Goal: Information Seeking & Learning: Learn about a topic

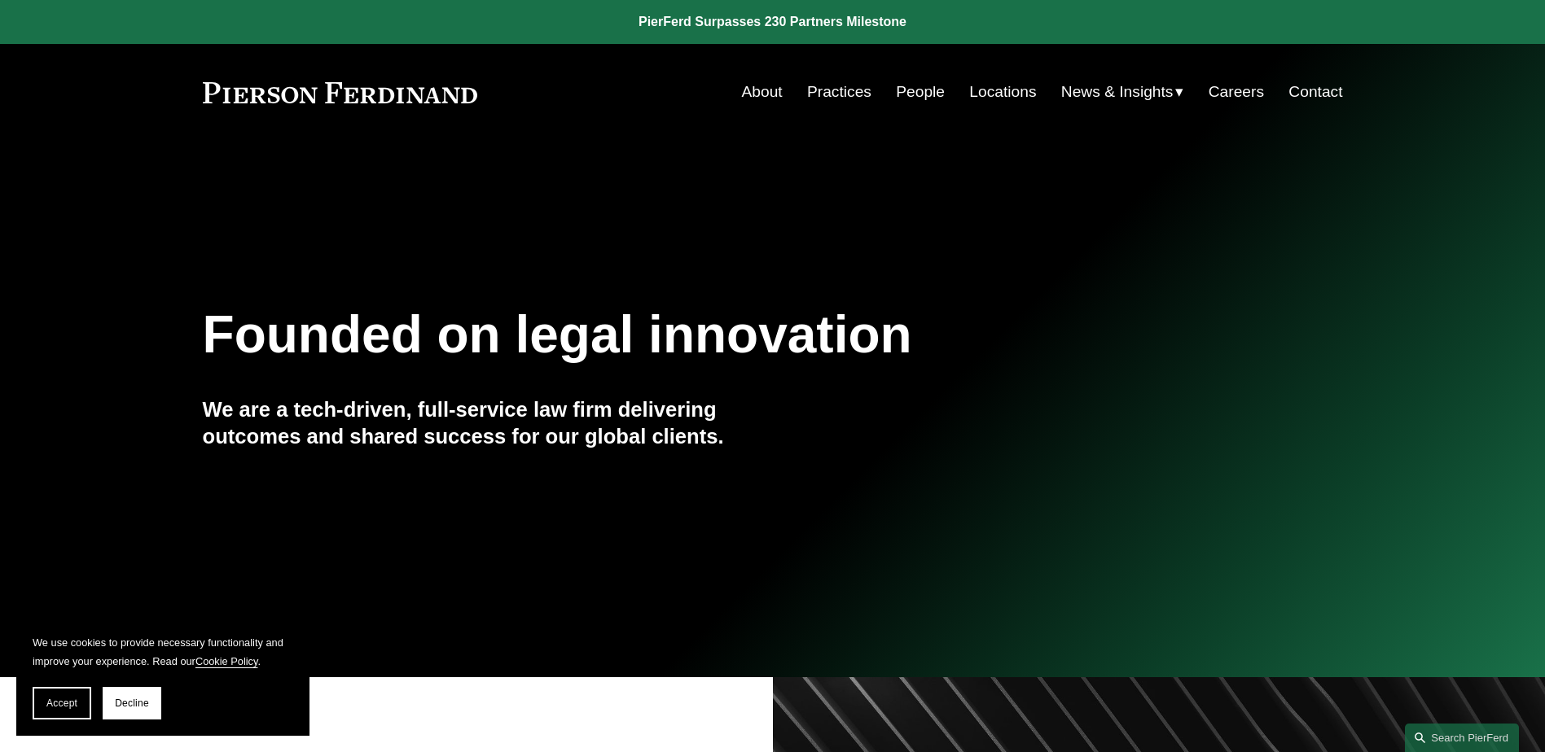
click at [769, 90] on link "About" at bounding box center [762, 92] width 41 height 31
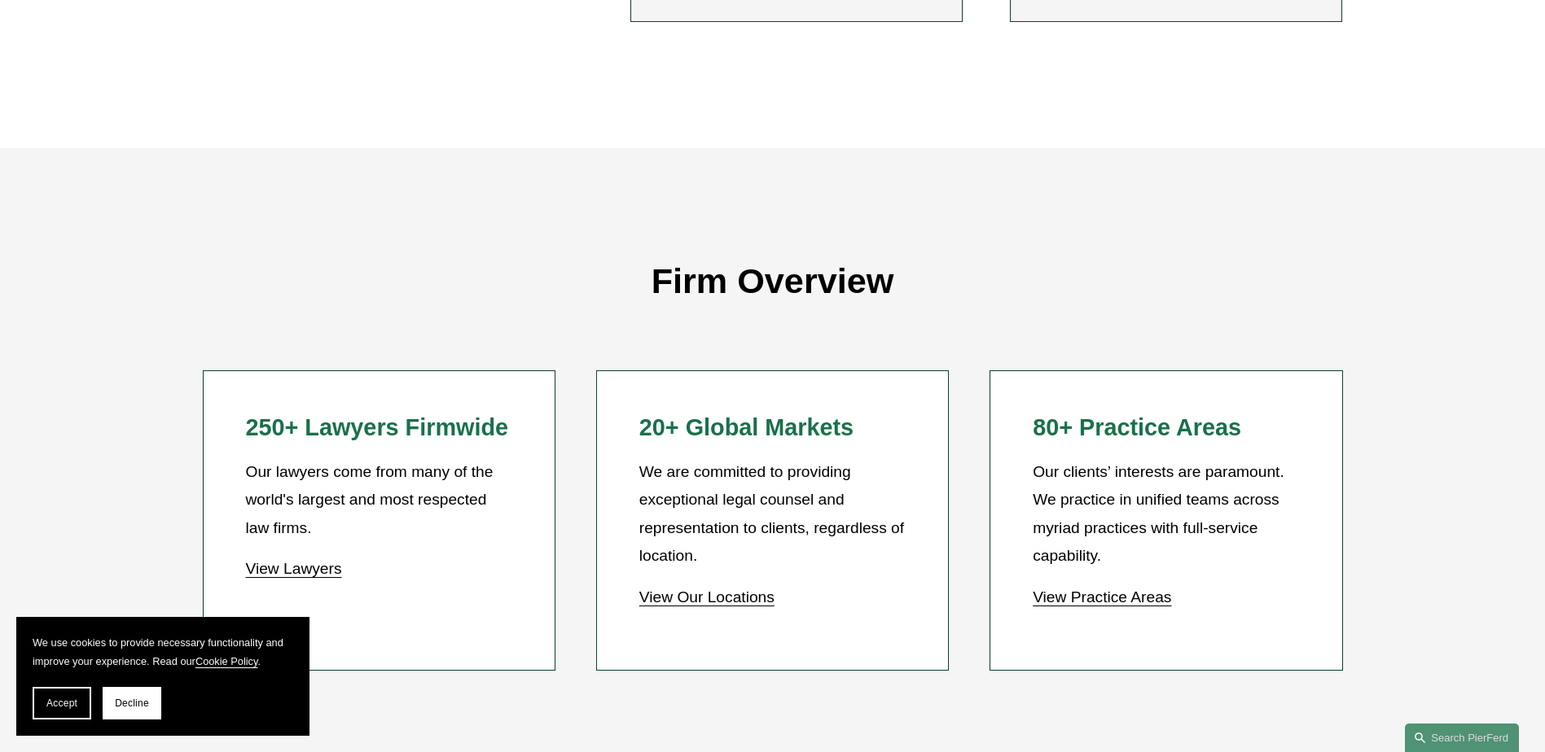
scroll to position [1384, 0]
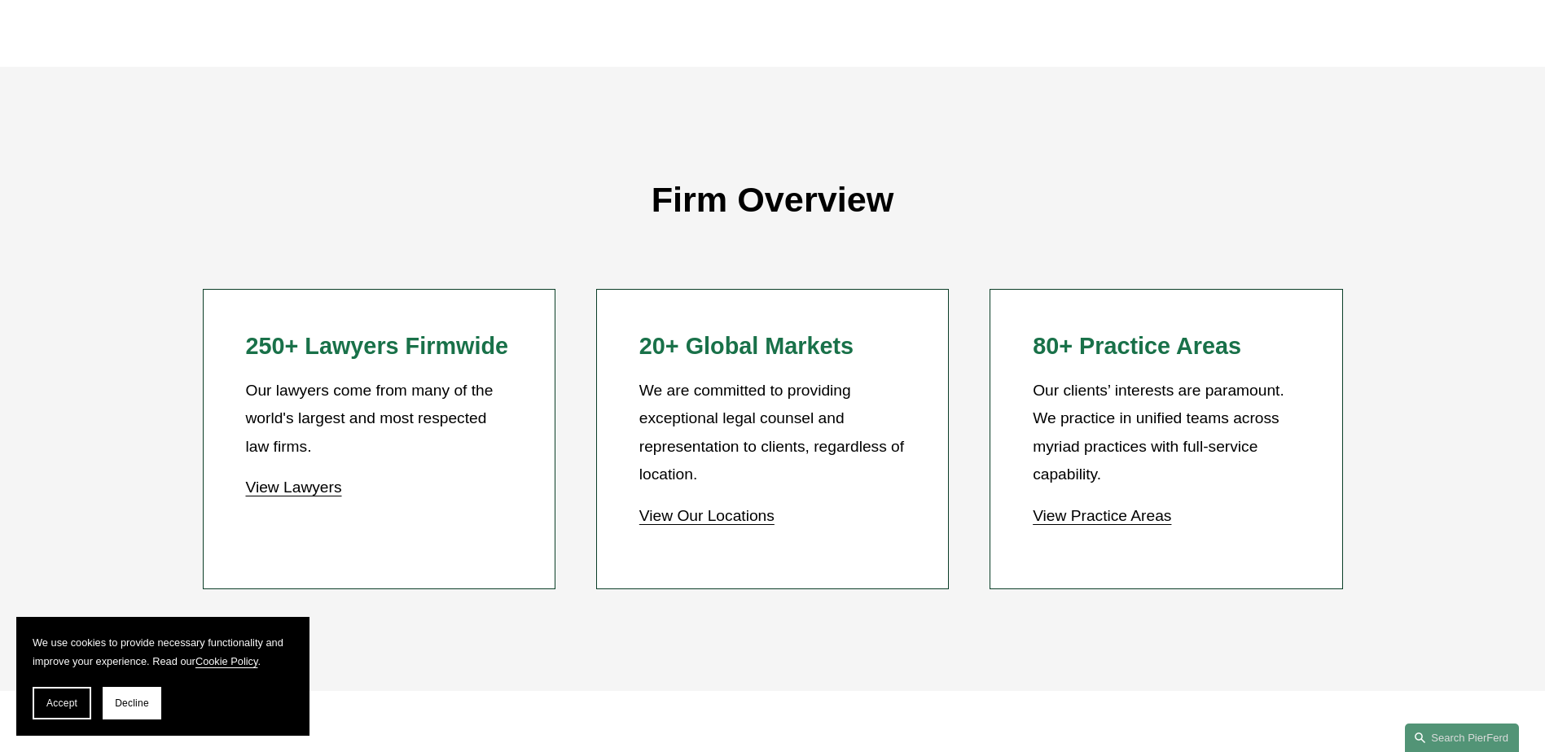
click at [336, 496] on link "View Lawyers" at bounding box center [293, 487] width 96 height 17
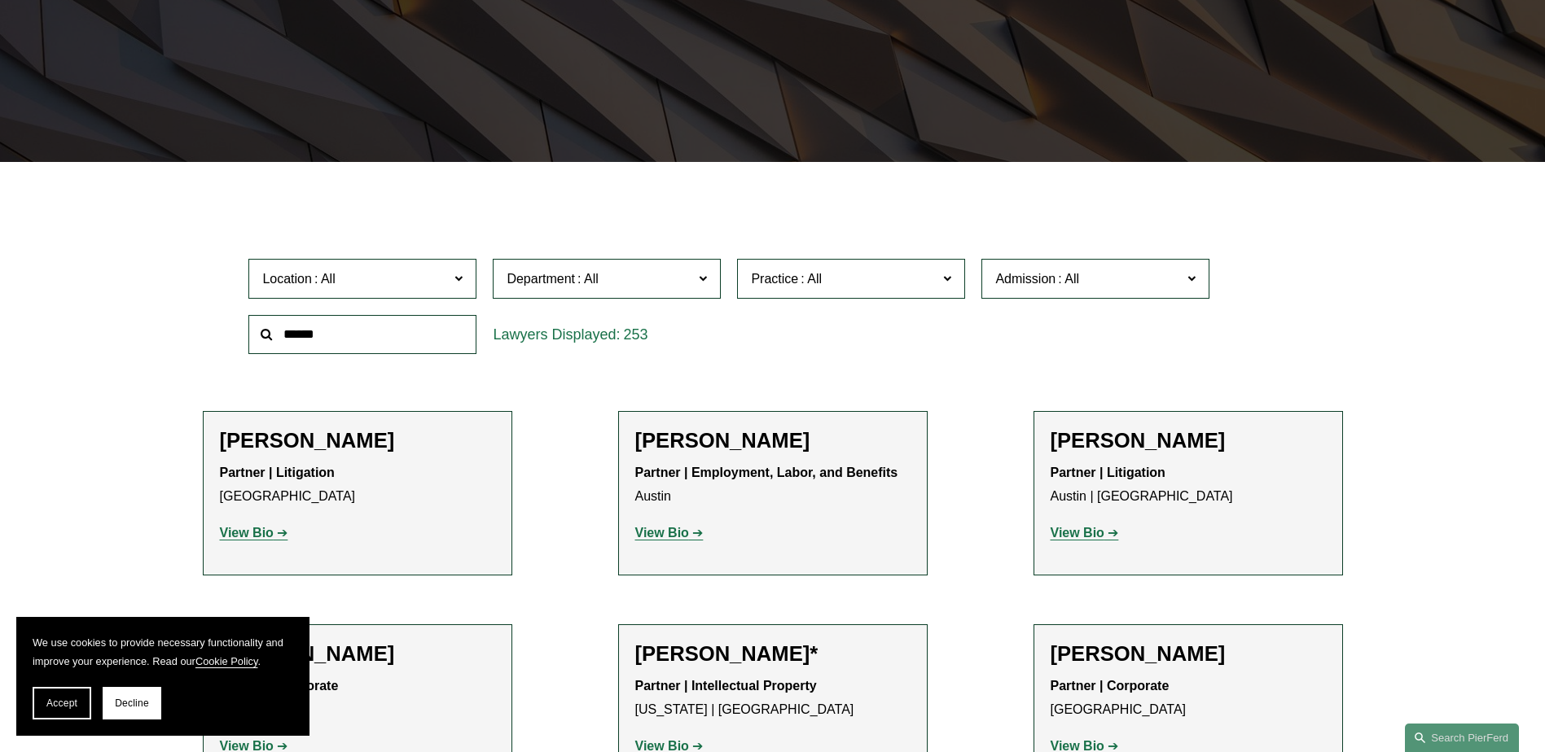
scroll to position [570, 0]
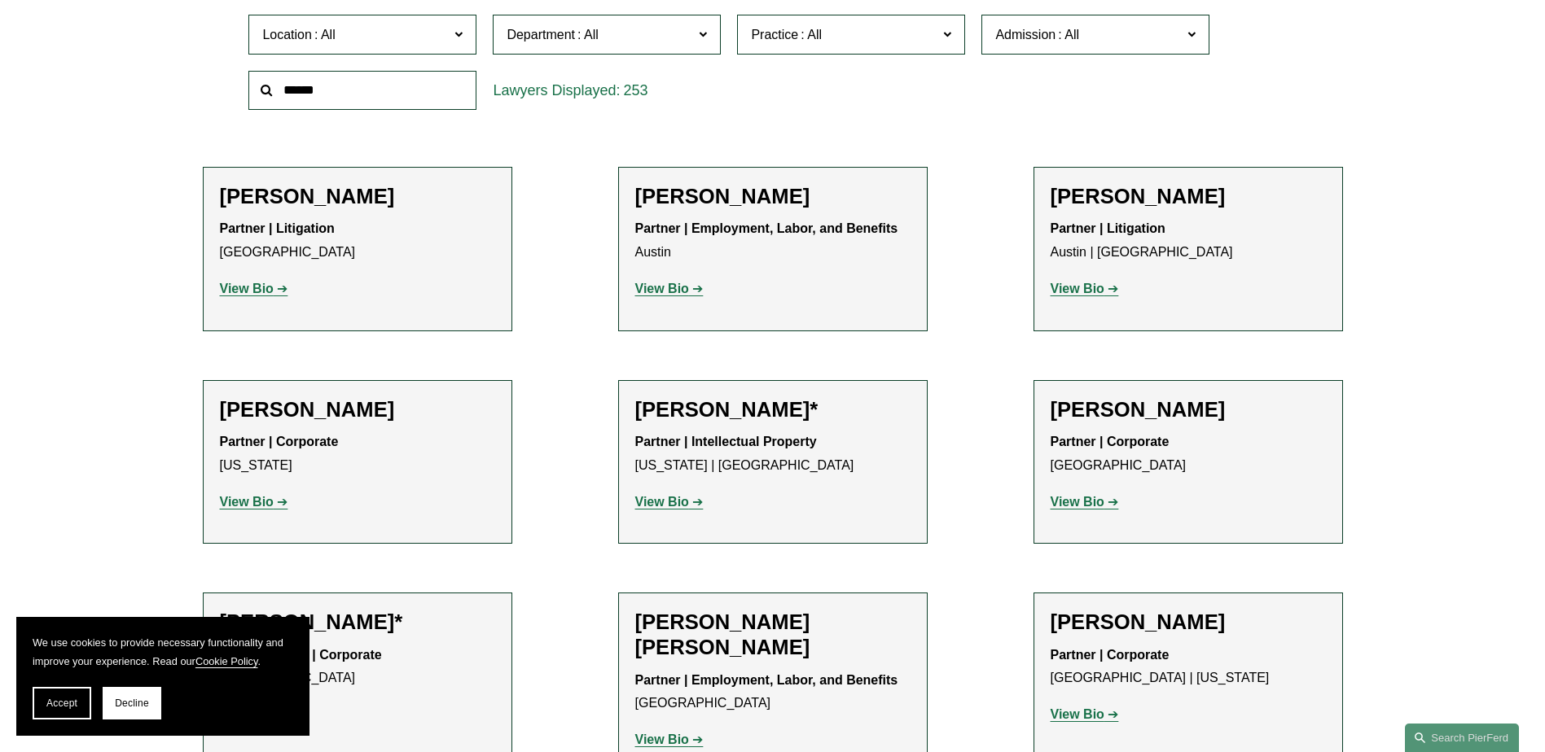
click at [242, 289] on strong "View Bio" at bounding box center [247, 289] width 54 height 14
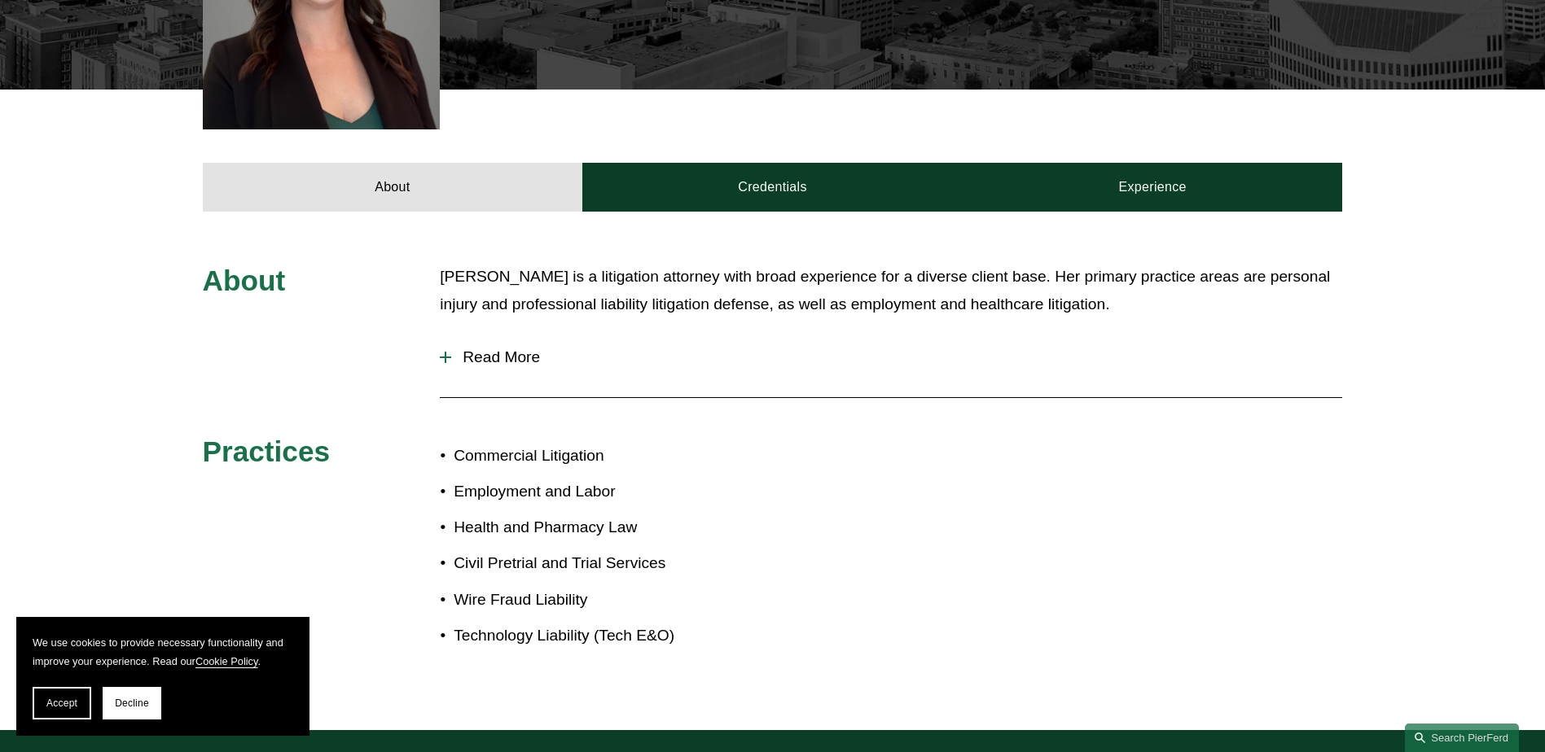
scroll to position [344, 0]
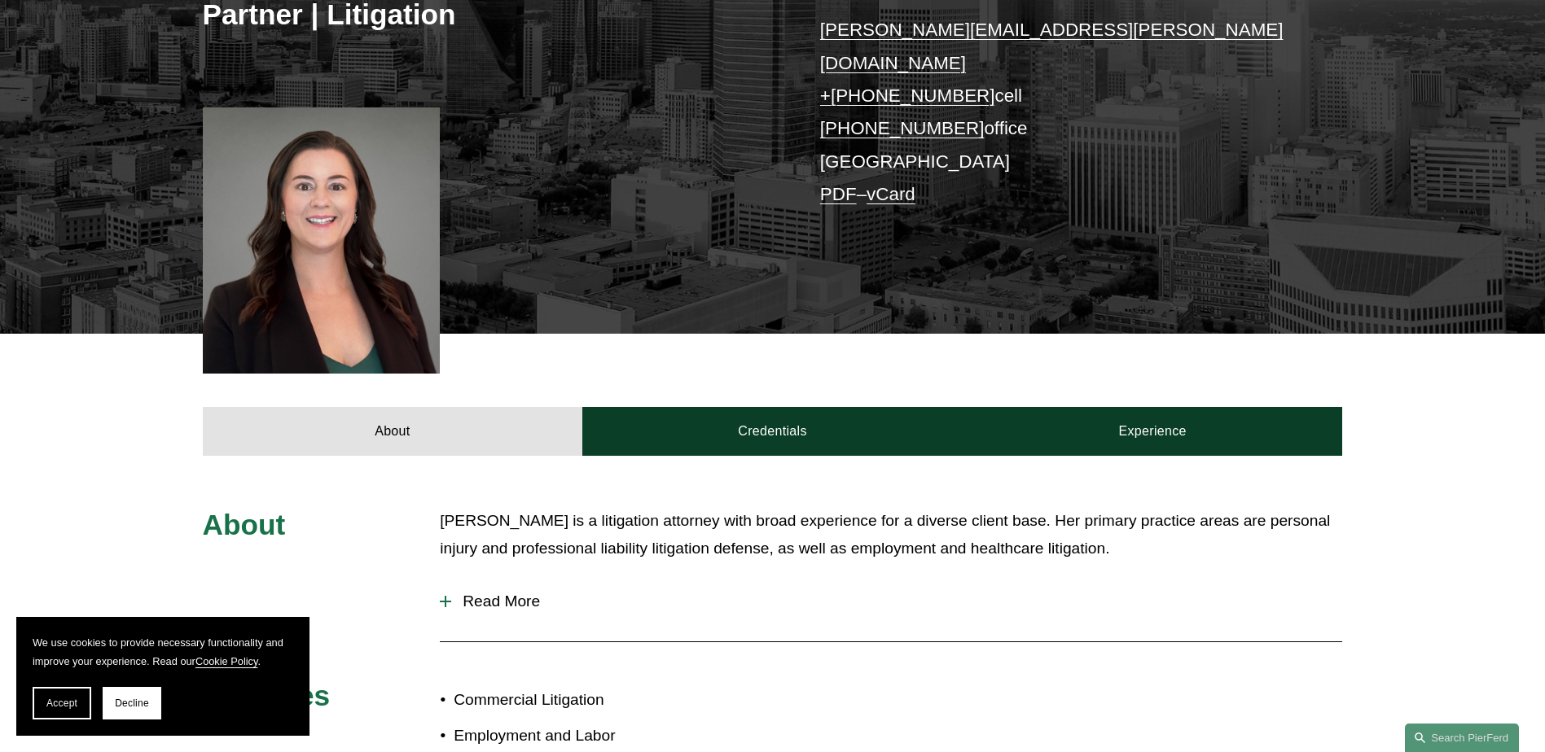
click at [512, 593] on span "Read More" at bounding box center [896, 602] width 891 height 18
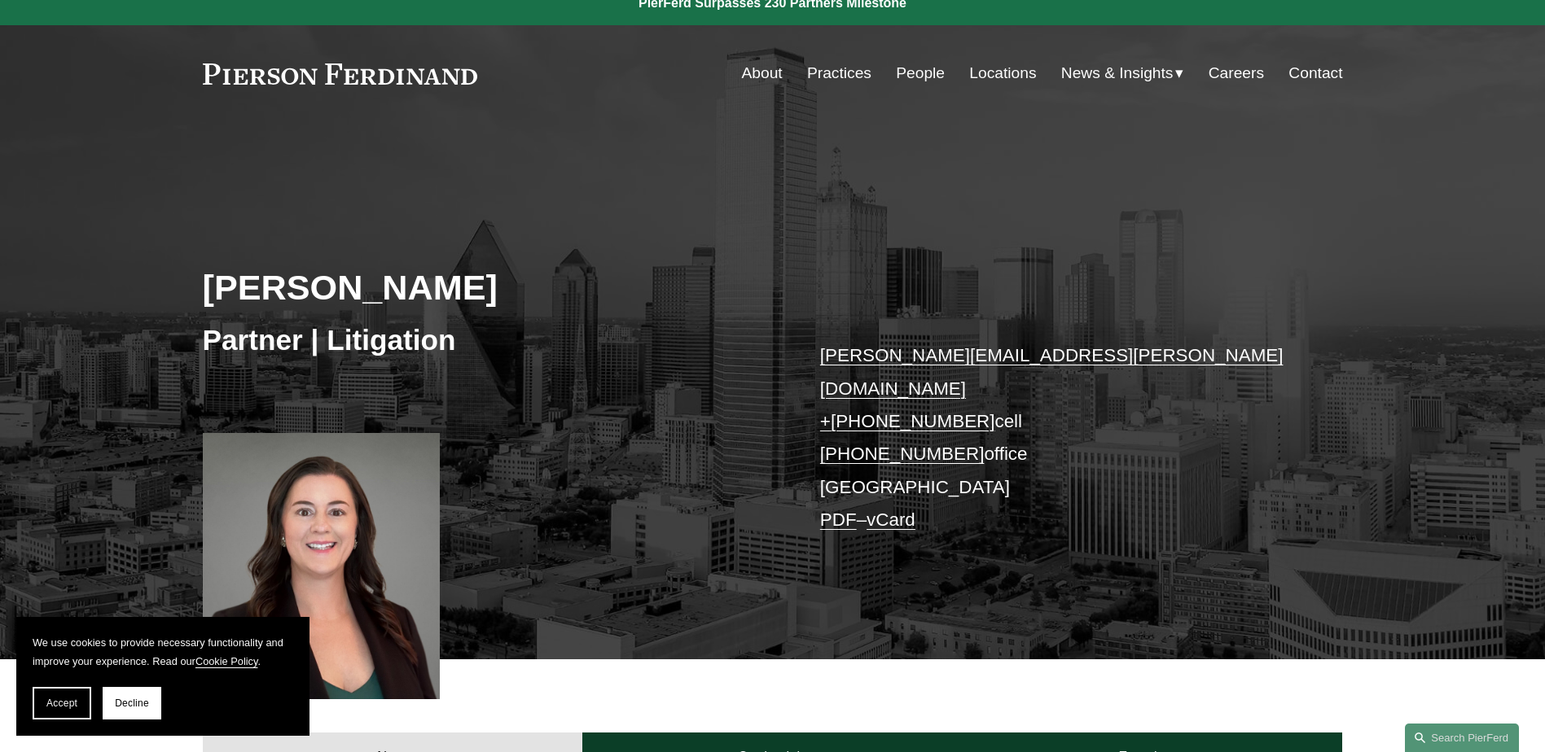
scroll to position [0, 0]
